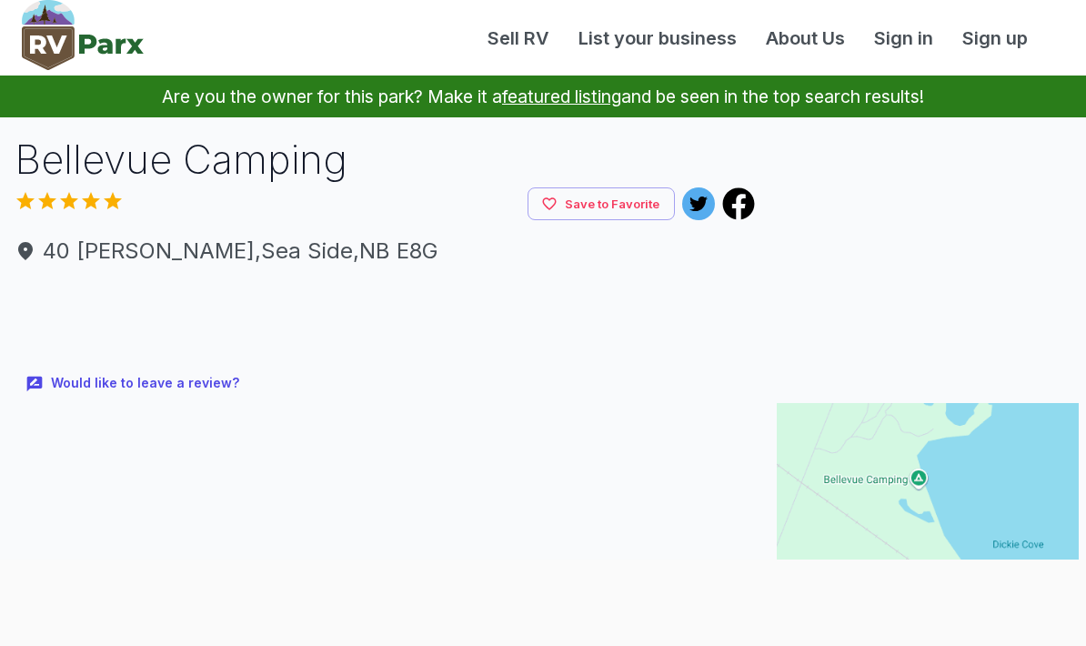
click at [877, 570] on div at bounding box center [543, 600] width 1086 height 82
click at [879, 575] on div at bounding box center [543, 600] width 1086 height 82
click at [880, 576] on div at bounding box center [543, 600] width 1086 height 82
click at [893, 574] on div at bounding box center [543, 600] width 1086 height 82
click at [883, 575] on div at bounding box center [543, 600] width 1086 height 82
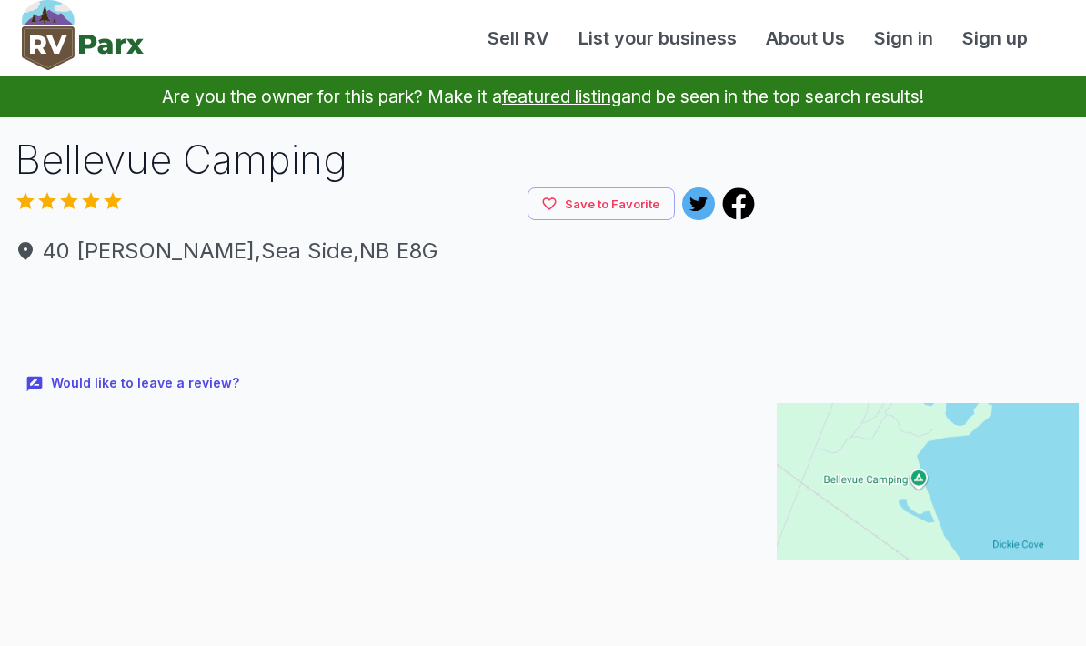
click at [885, 572] on div at bounding box center [543, 600] width 1086 height 82
click at [895, 575] on div at bounding box center [543, 600] width 1086 height 82
click at [885, 576] on div at bounding box center [543, 600] width 1086 height 82
click at [884, 577] on div at bounding box center [543, 600] width 1086 height 82
click at [874, 578] on div at bounding box center [543, 600] width 1086 height 82
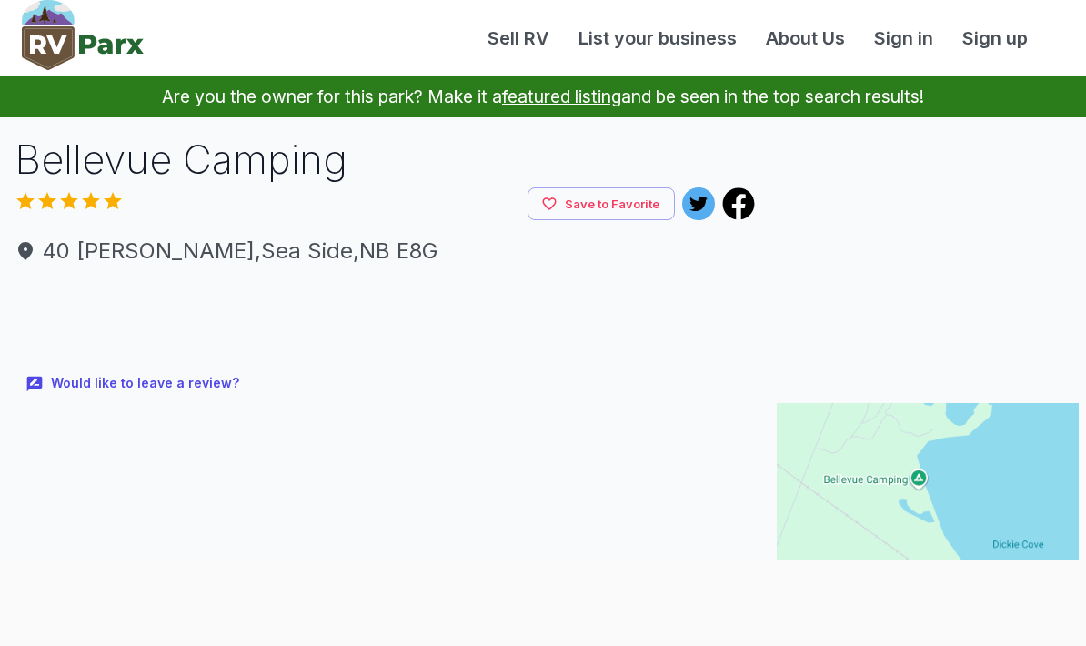
click at [889, 581] on div at bounding box center [543, 600] width 1086 height 82
click at [882, 574] on div at bounding box center [543, 600] width 1086 height 82
click at [882, 582] on div at bounding box center [543, 600] width 1086 height 82
click at [888, 577] on div at bounding box center [543, 600] width 1086 height 82
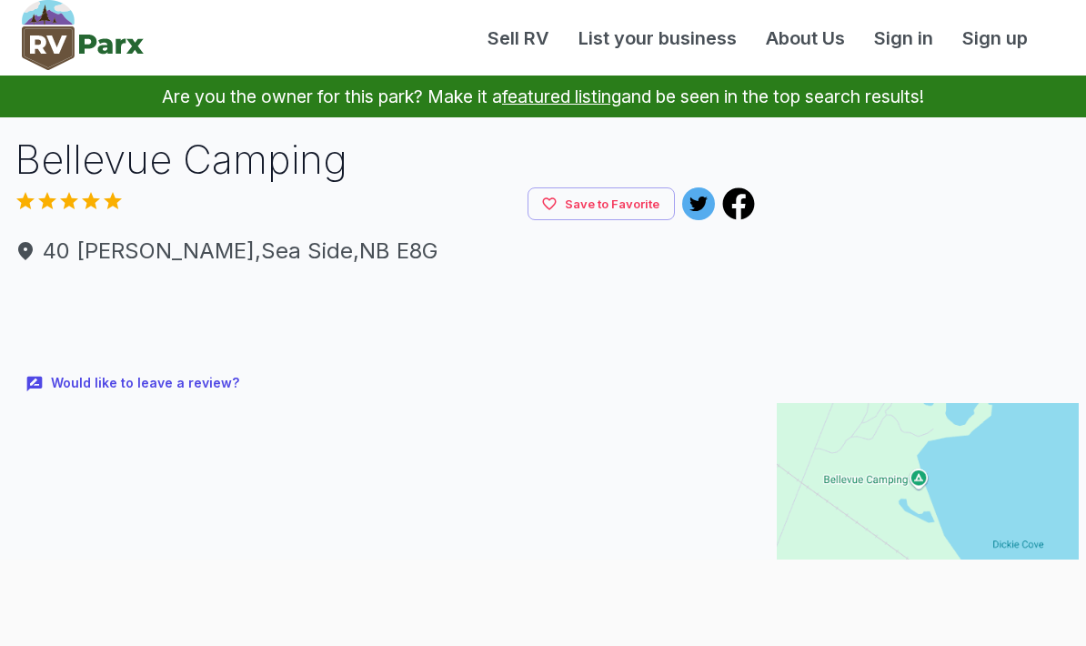
click at [878, 574] on div at bounding box center [543, 600] width 1086 height 82
click at [883, 574] on div at bounding box center [543, 600] width 1086 height 82
click at [887, 559] on div at bounding box center [543, 559] width 1086 height 0
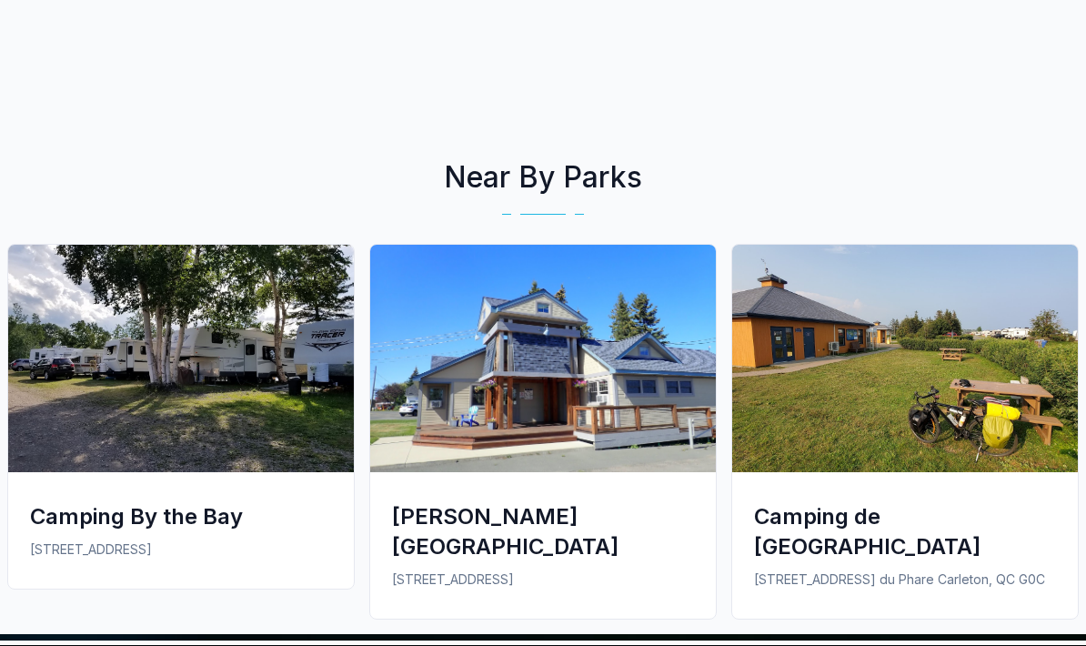
scroll to position [806, 0]
click at [151, 385] on img at bounding box center [181, 358] width 346 height 227
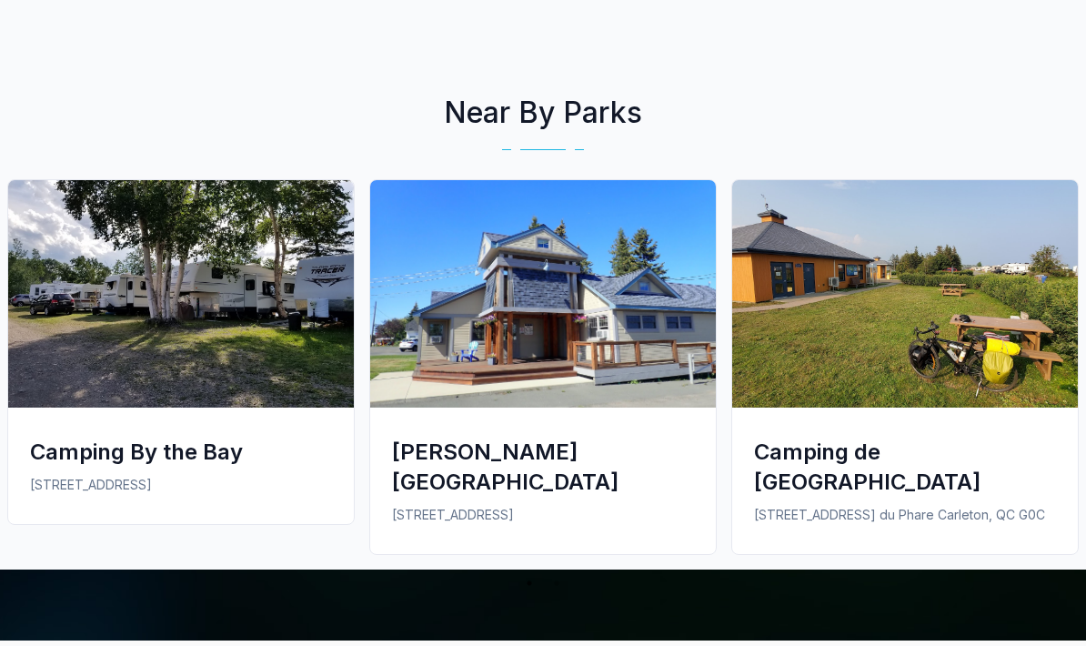
scroll to position [878, 0]
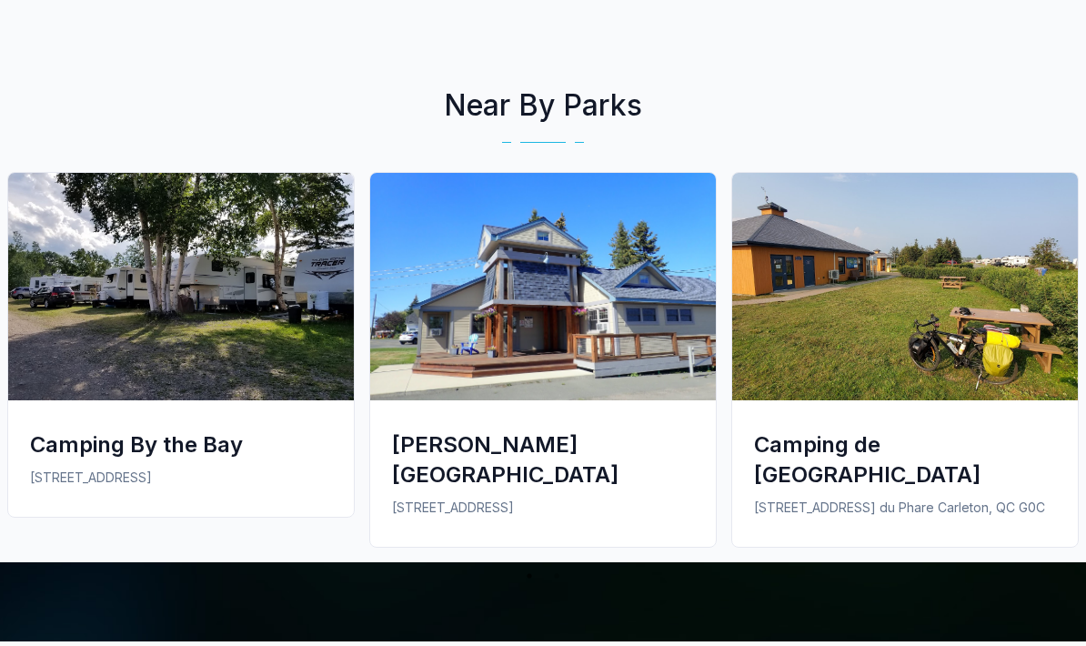
click at [153, 302] on img at bounding box center [181, 286] width 346 height 227
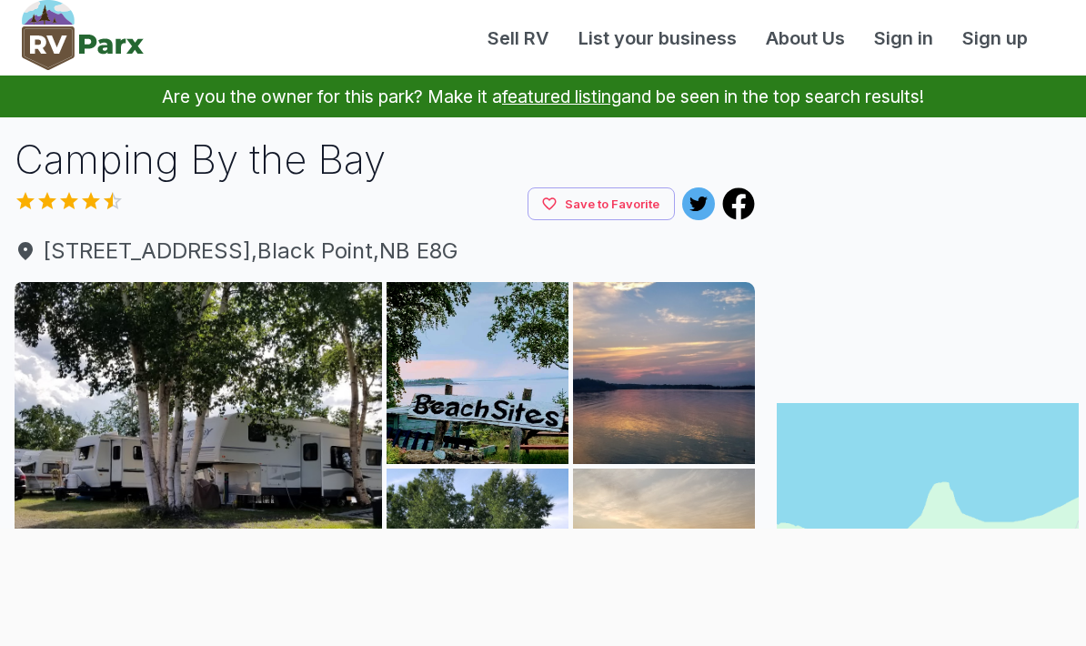
click at [31, 528] on div at bounding box center [543, 528] width 1086 height 0
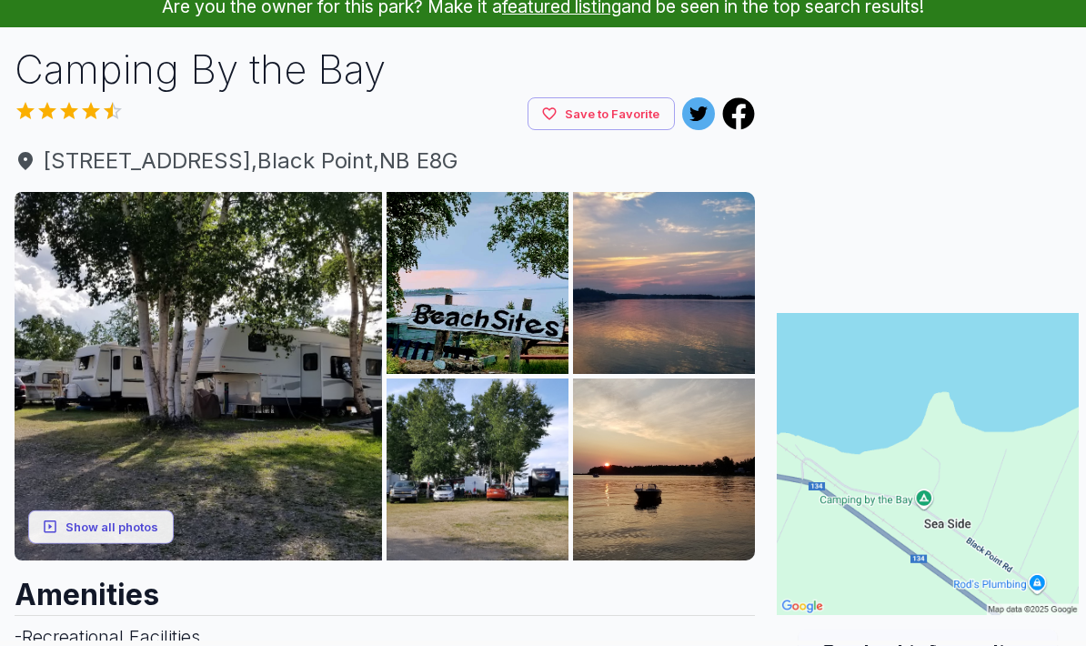
scroll to position [90, 0]
click at [158, 397] on img at bounding box center [198, 375] width 367 height 367
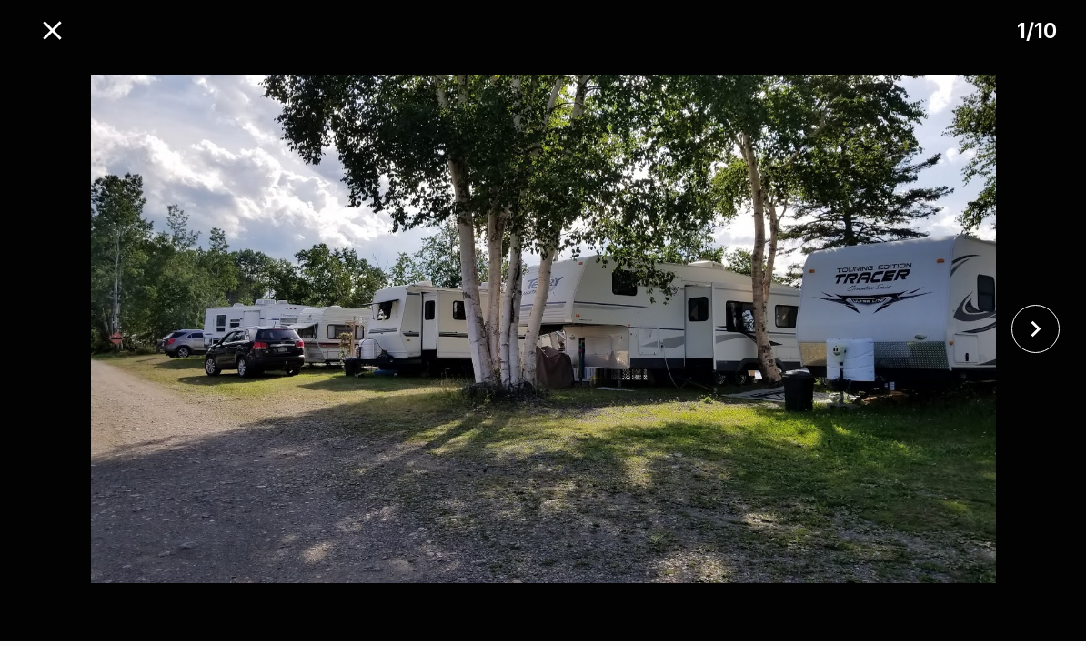
click at [1043, 338] on icon "close" at bounding box center [1035, 329] width 32 height 32
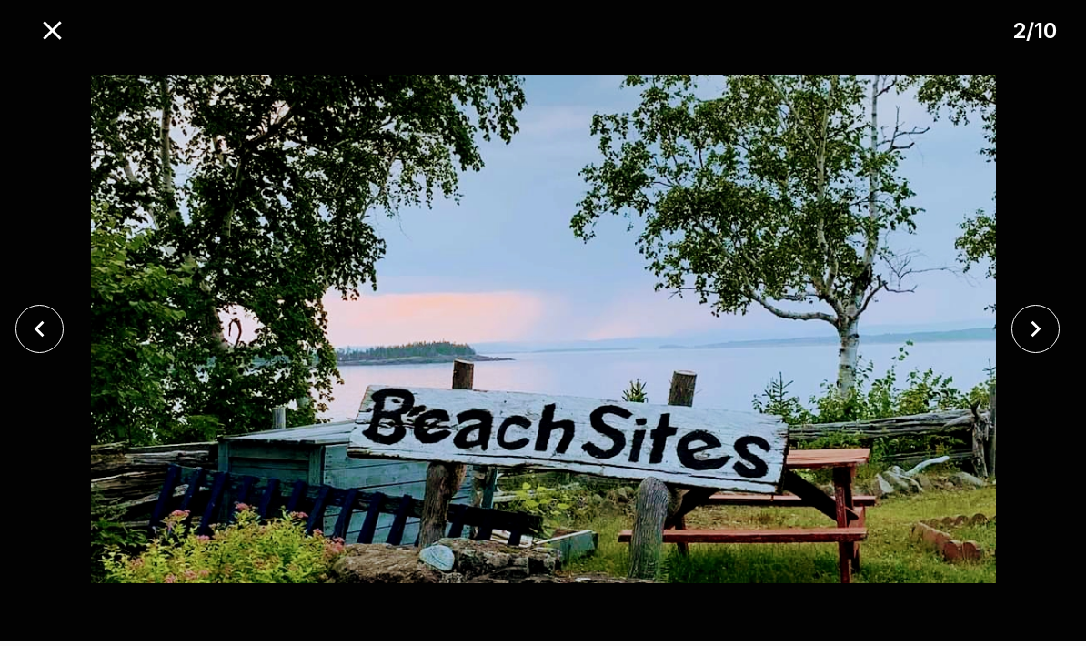
click at [1030, 342] on icon "close" at bounding box center [1035, 329] width 32 height 32
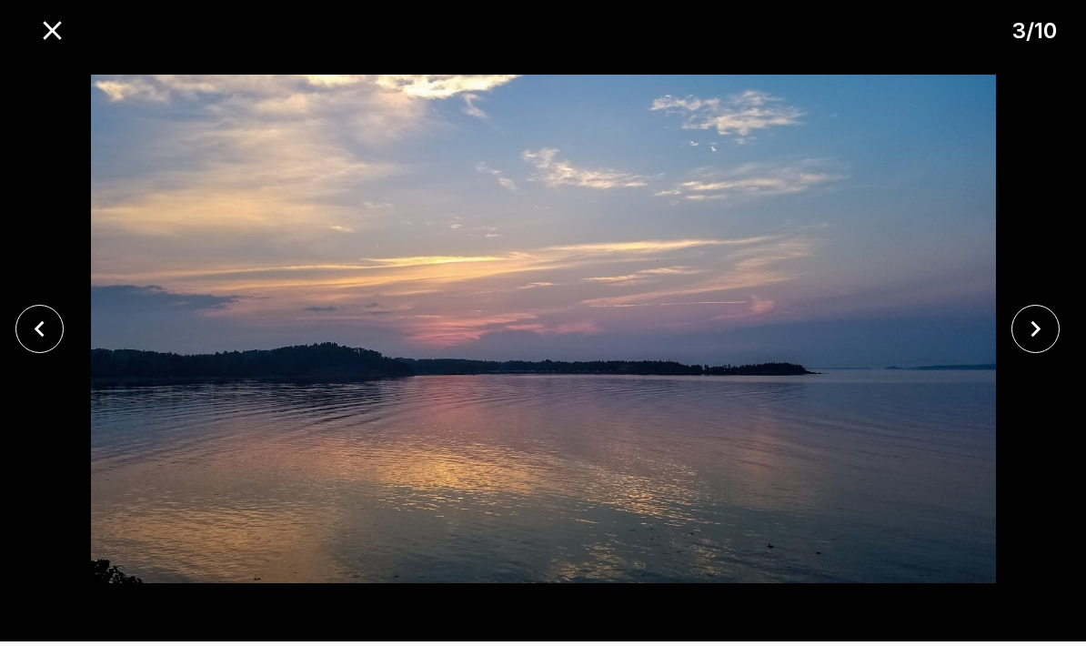
click at [1033, 340] on icon "close" at bounding box center [1035, 329] width 32 height 32
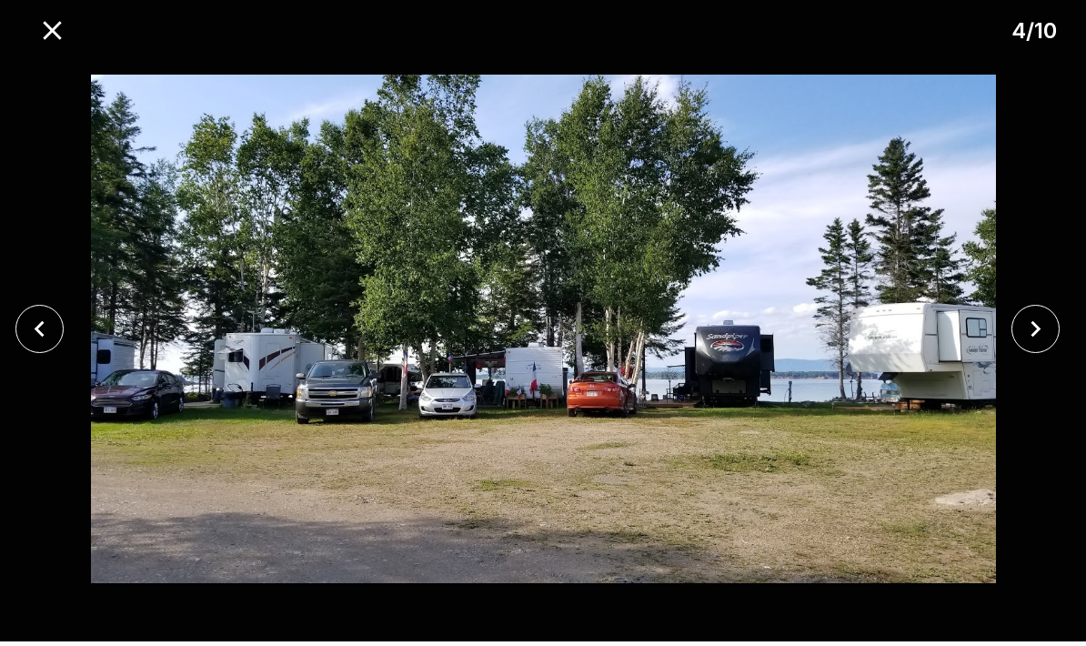
click at [1021, 340] on icon "close" at bounding box center [1035, 329] width 32 height 32
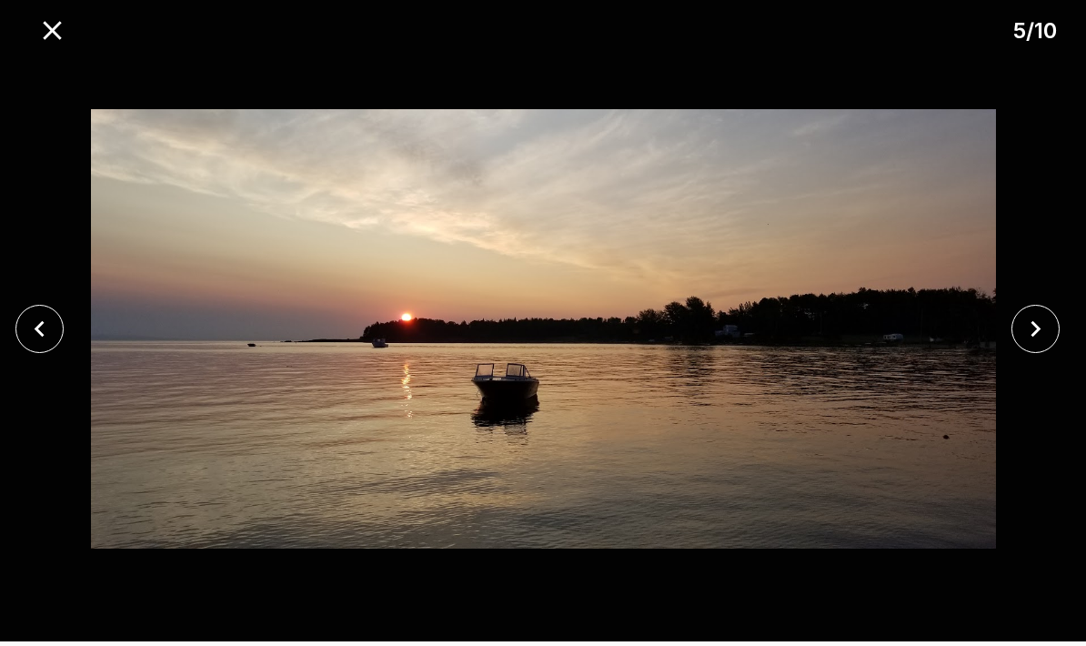
click at [1036, 336] on icon "close" at bounding box center [1035, 329] width 32 height 32
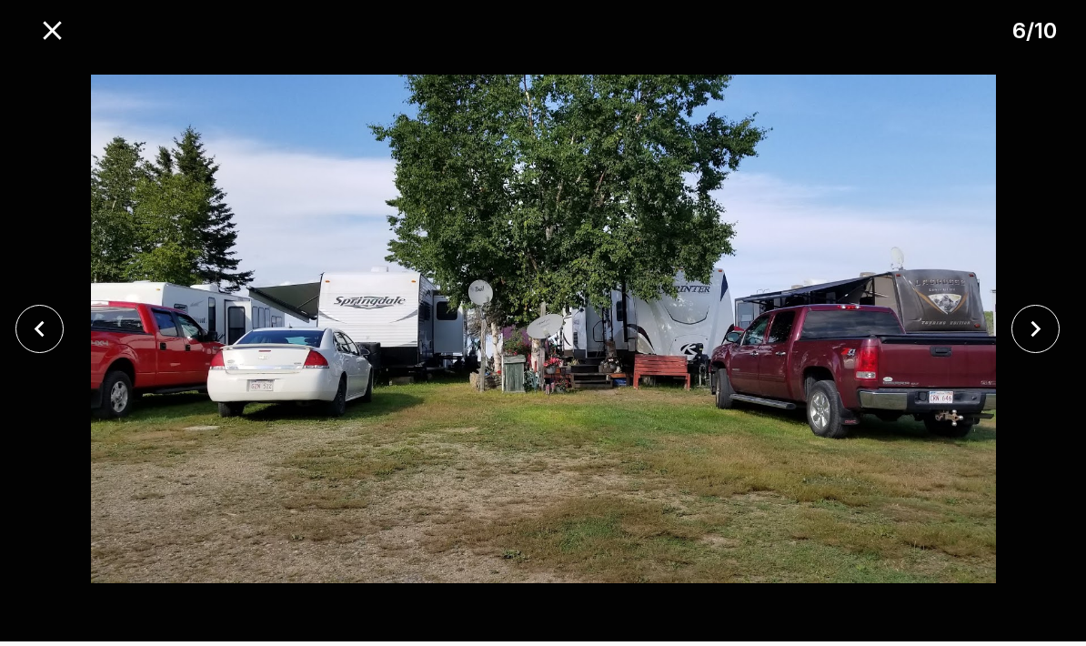
click at [1030, 339] on icon "close" at bounding box center [1035, 329] width 32 height 32
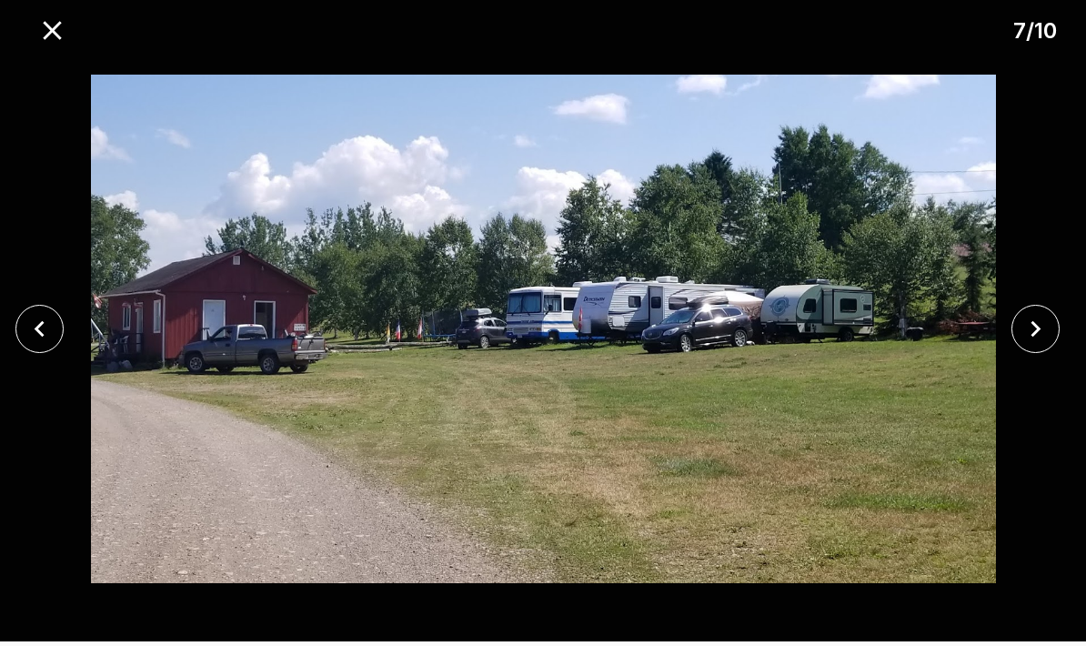
click at [1034, 340] on icon "close" at bounding box center [1035, 329] width 32 height 32
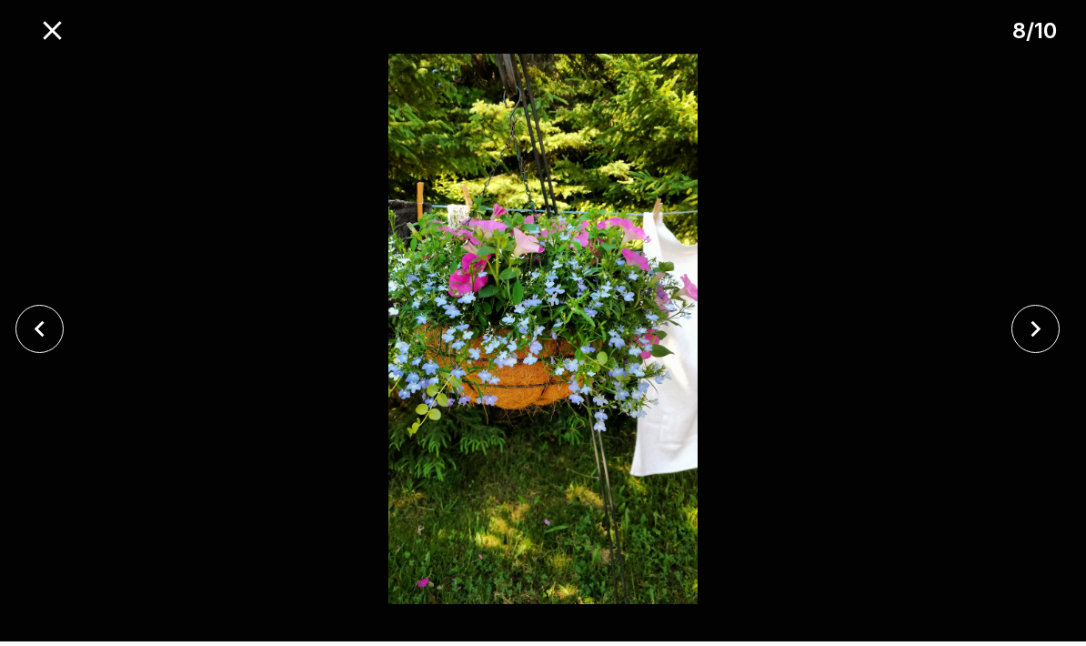
click at [1032, 336] on icon "close" at bounding box center [1035, 329] width 32 height 32
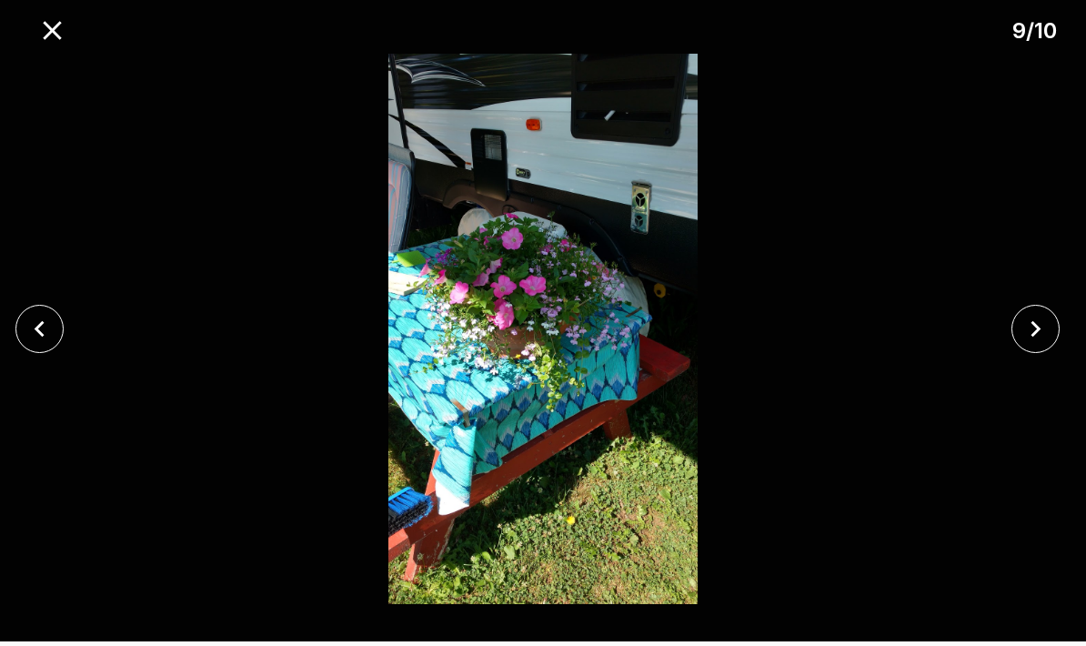
click at [1024, 335] on icon "close" at bounding box center [1035, 329] width 32 height 32
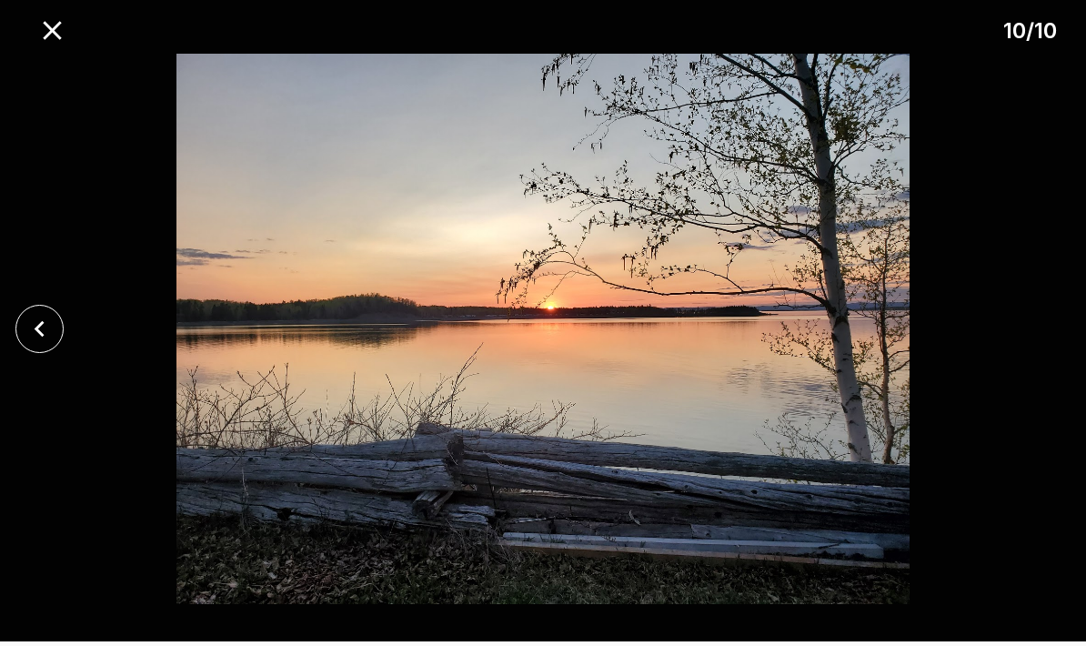
click at [61, 39] on icon "close" at bounding box center [52, 31] width 32 height 32
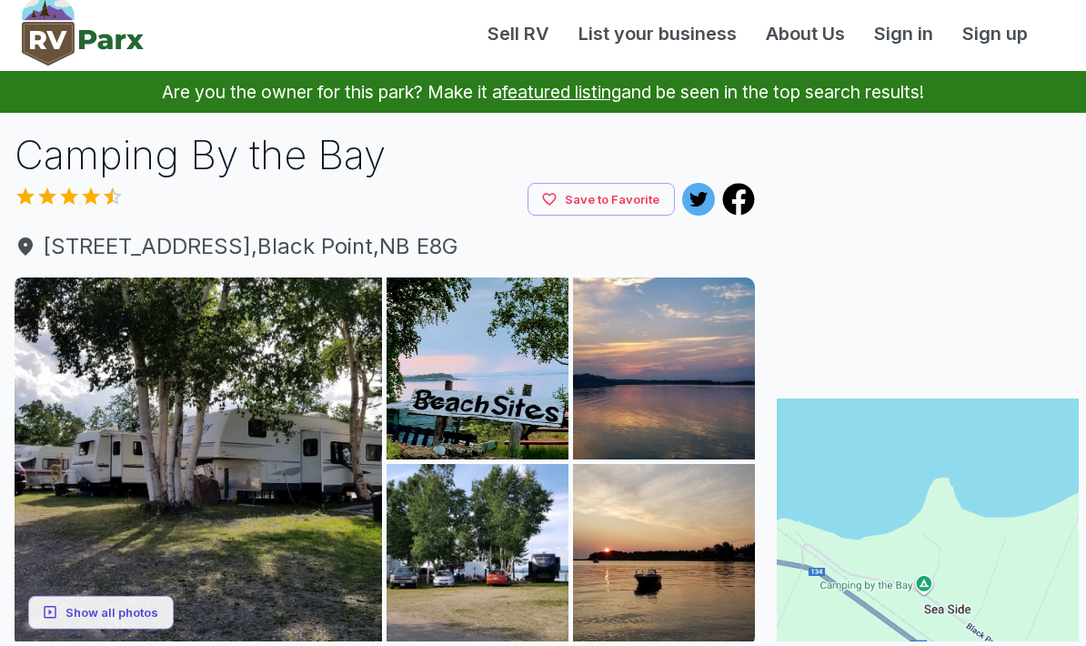
scroll to position [0, 0]
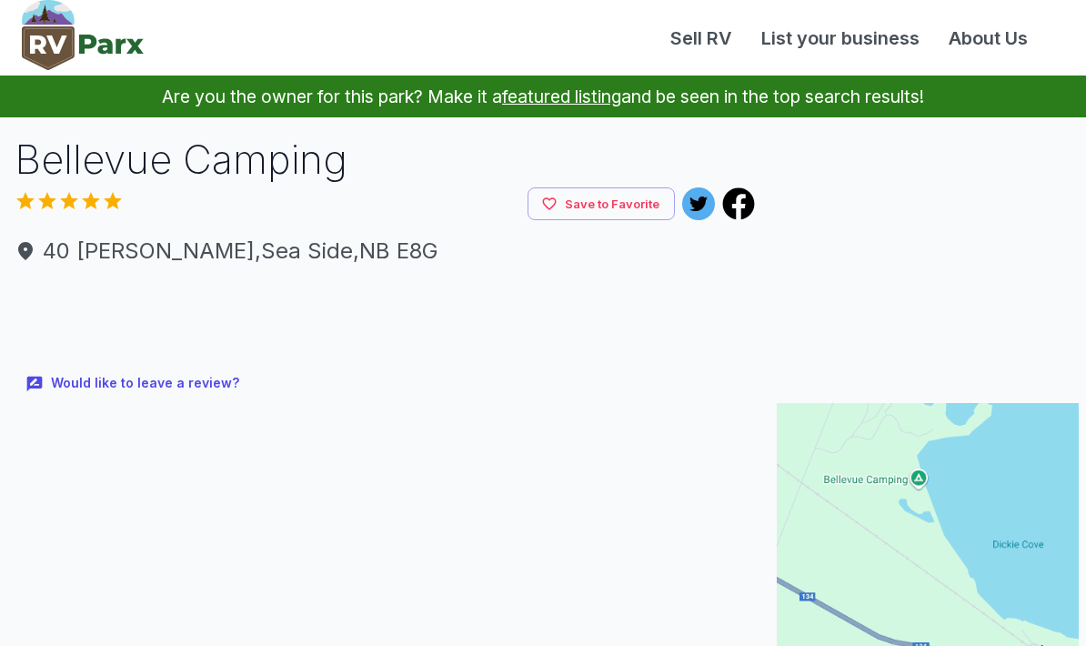
scroll to position [833, 0]
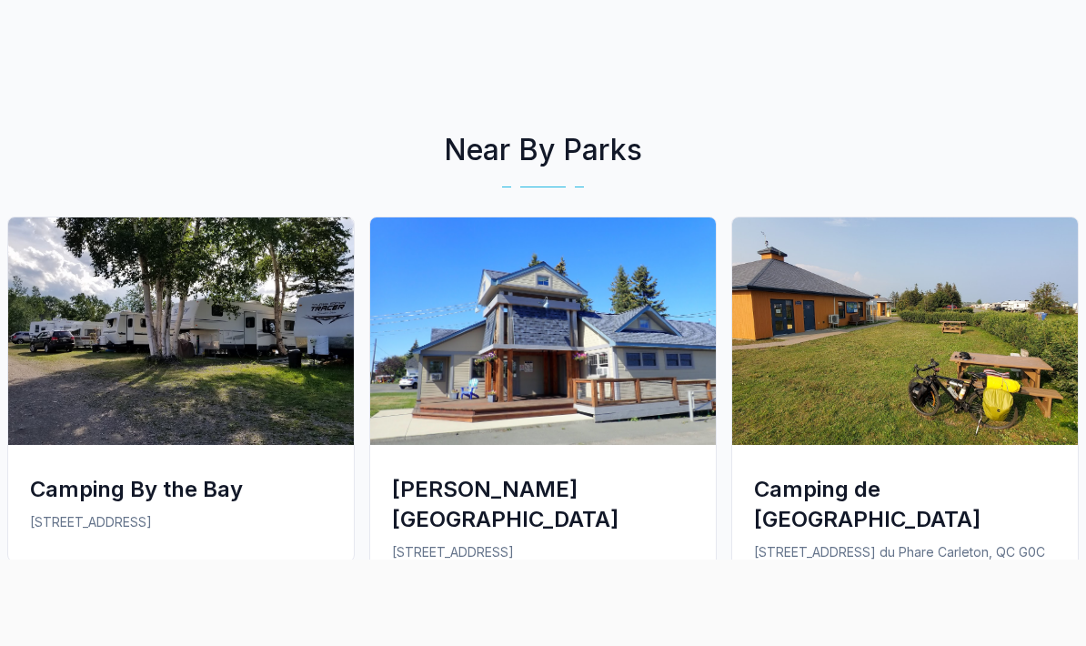
click at [33, 559] on div at bounding box center [543, 559] width 1086 height 0
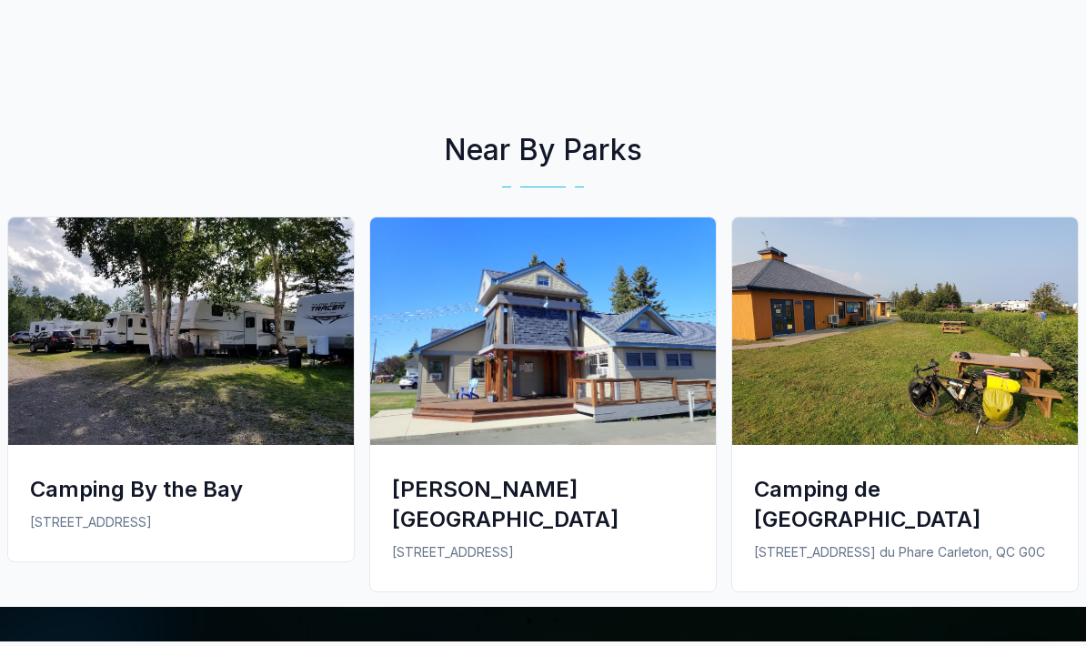
click at [999, 517] on div "Camping de [GEOGRAPHIC_DATA]" at bounding box center [905, 504] width 302 height 60
